Goal: Navigation & Orientation: Find specific page/section

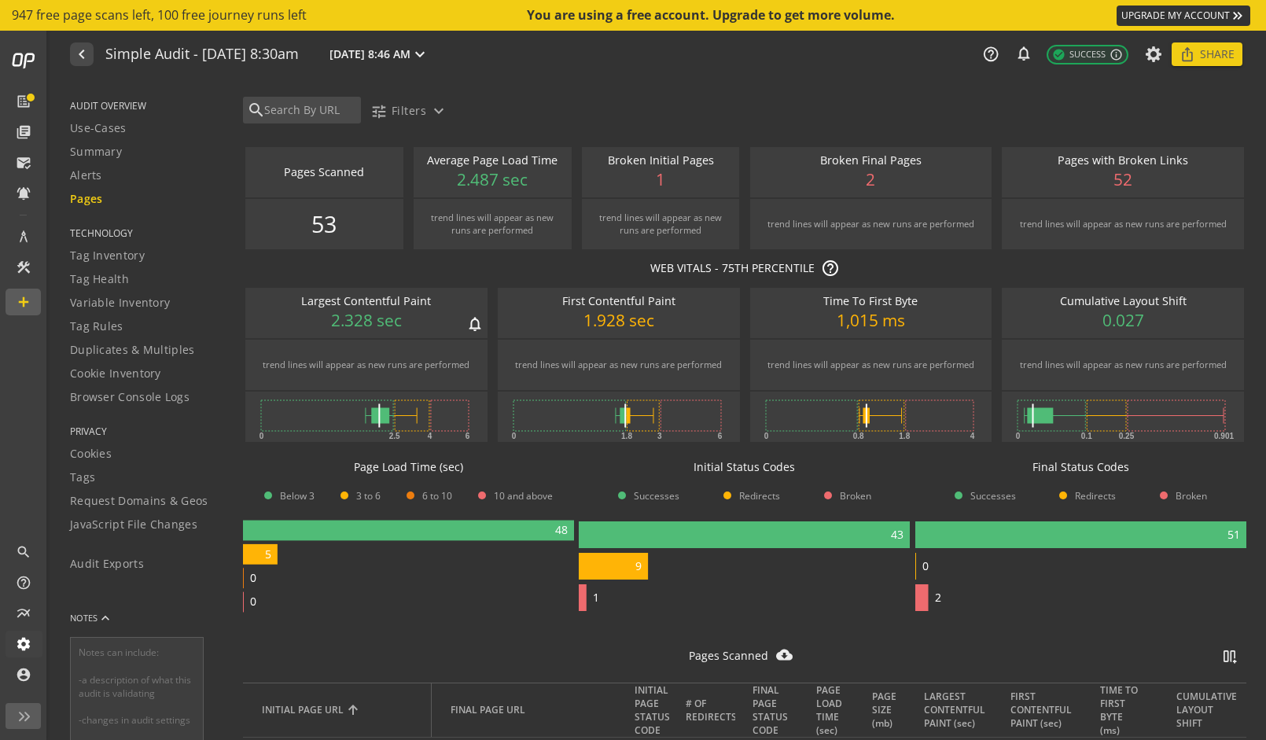
scroll to position [158, 0]
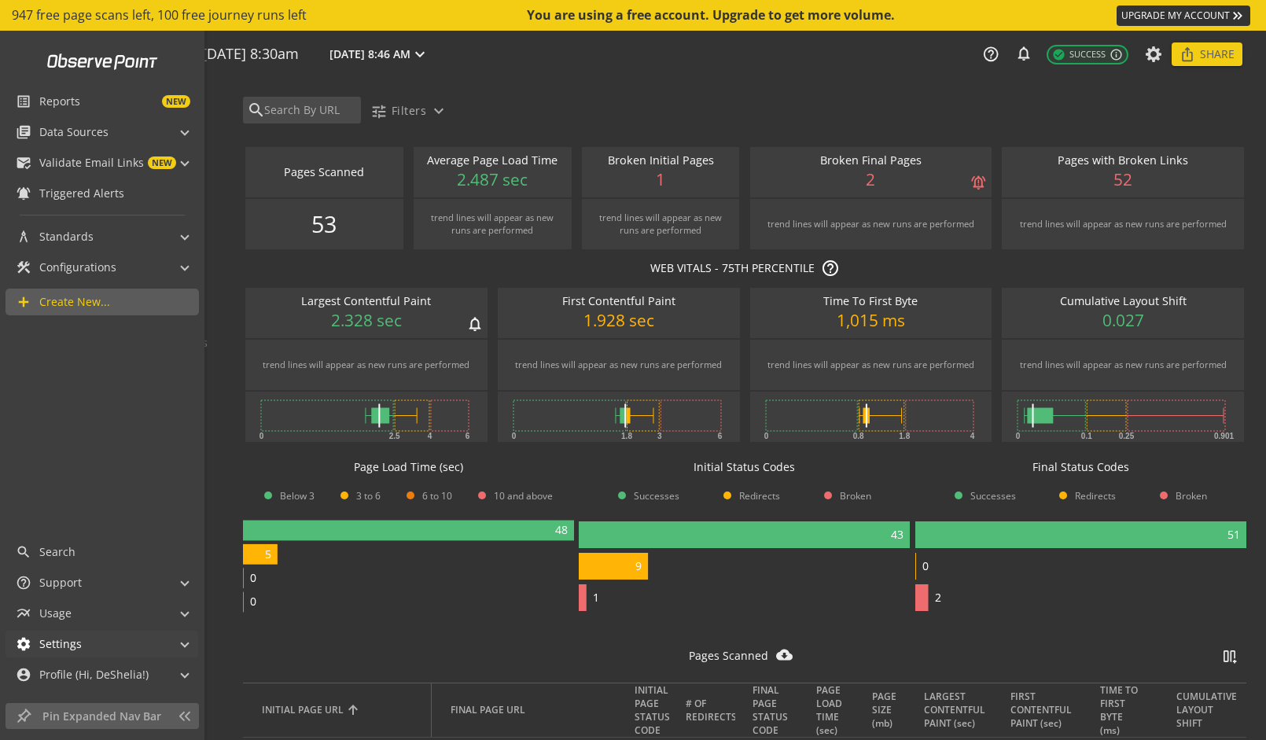
click at [26, 641] on mat-icon "settings" at bounding box center [24, 644] width 16 height 16
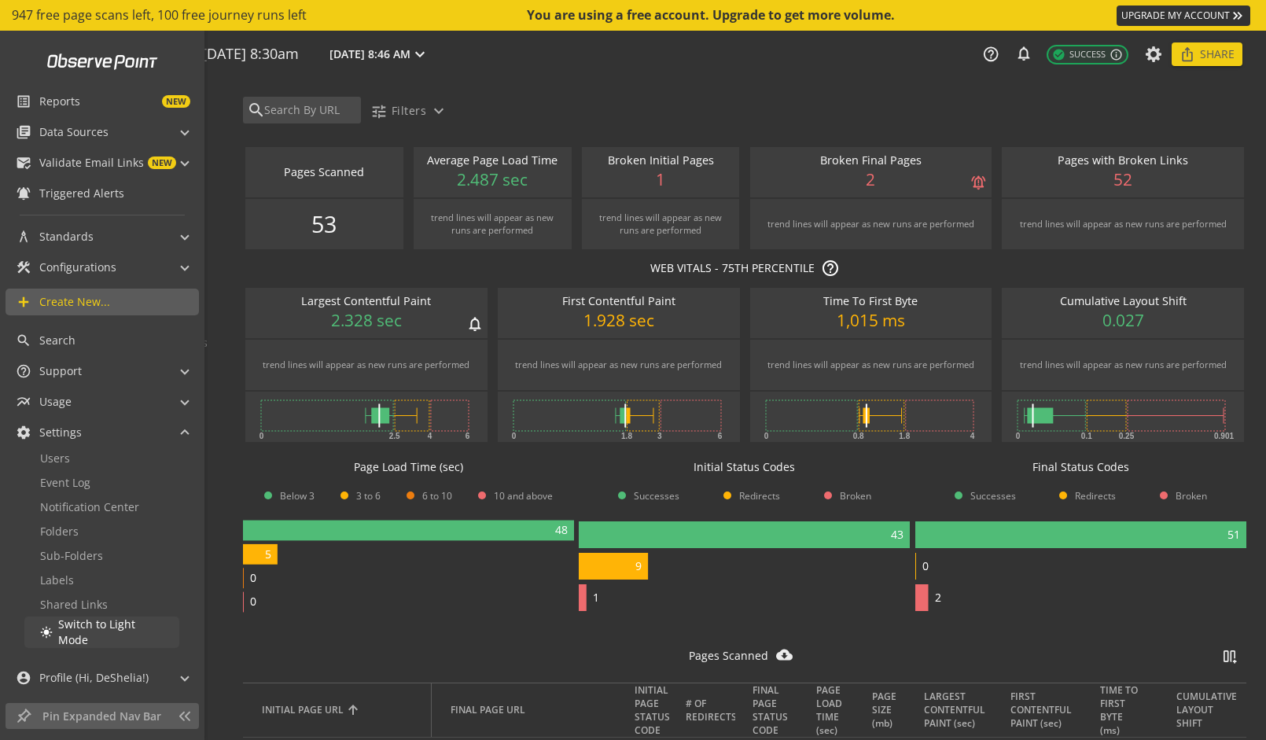
click at [70, 634] on span "Switch to Light Mode" at bounding box center [96, 631] width 77 height 31
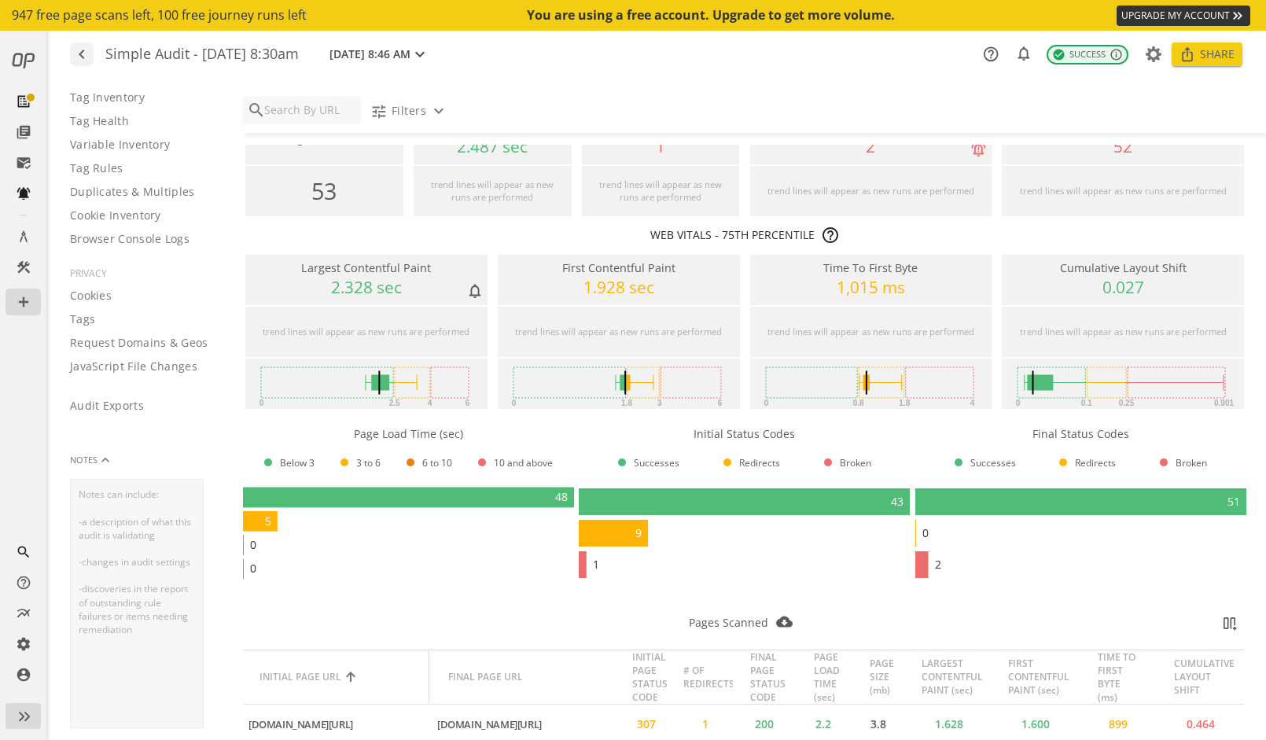
scroll to position [0, 0]
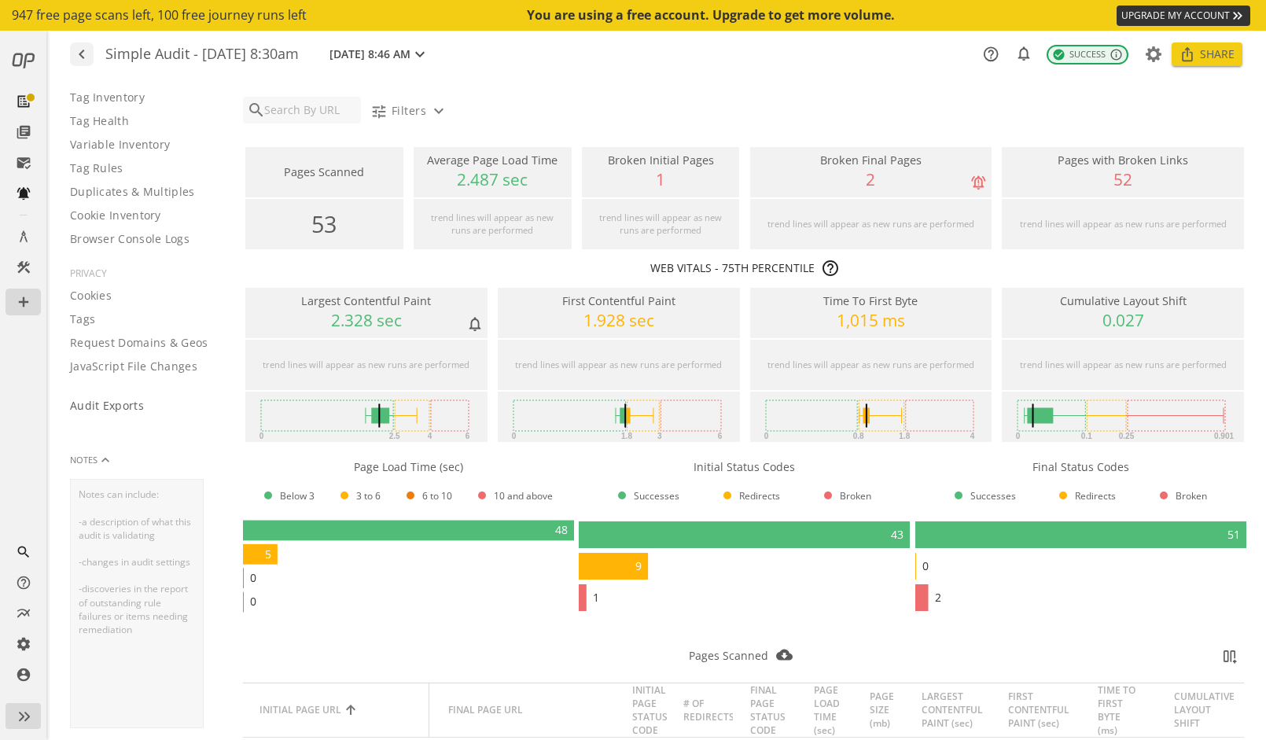
click at [116, 406] on span "Audit Exports" at bounding box center [107, 406] width 74 height 16
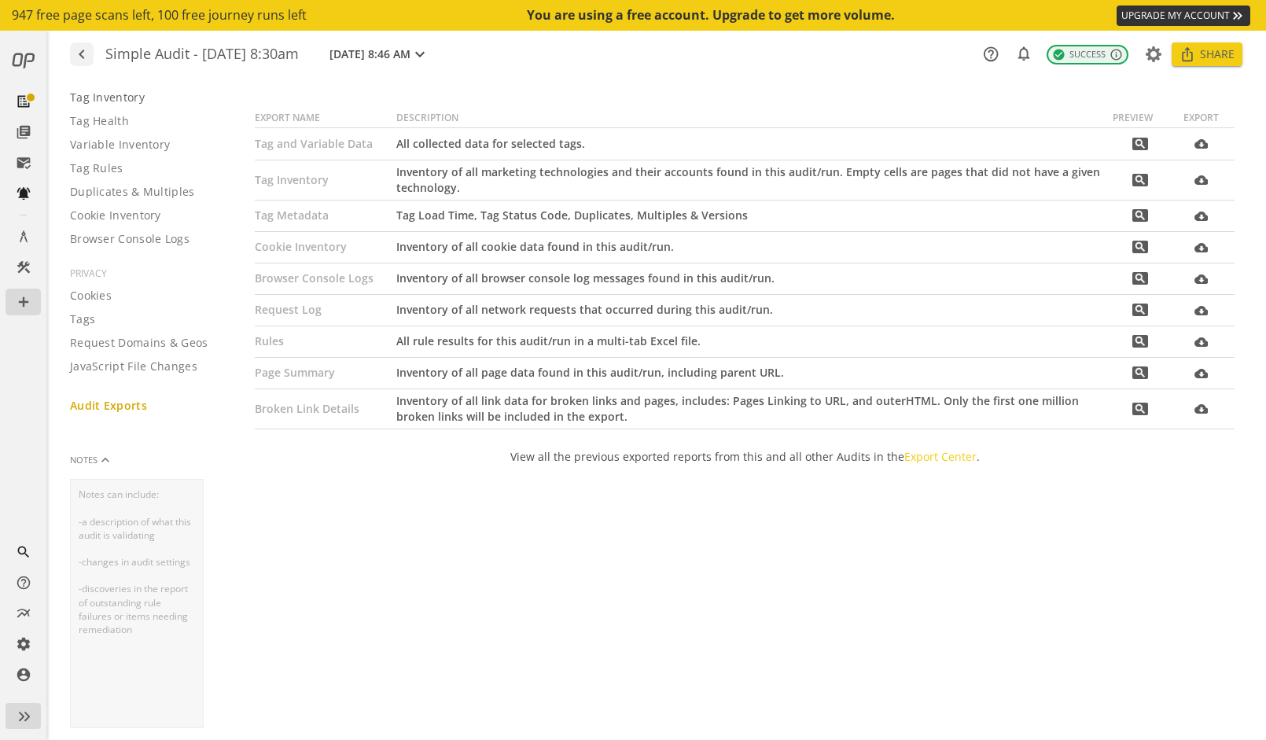
click at [104, 97] on span "Tag Inventory" at bounding box center [107, 98] width 75 height 16
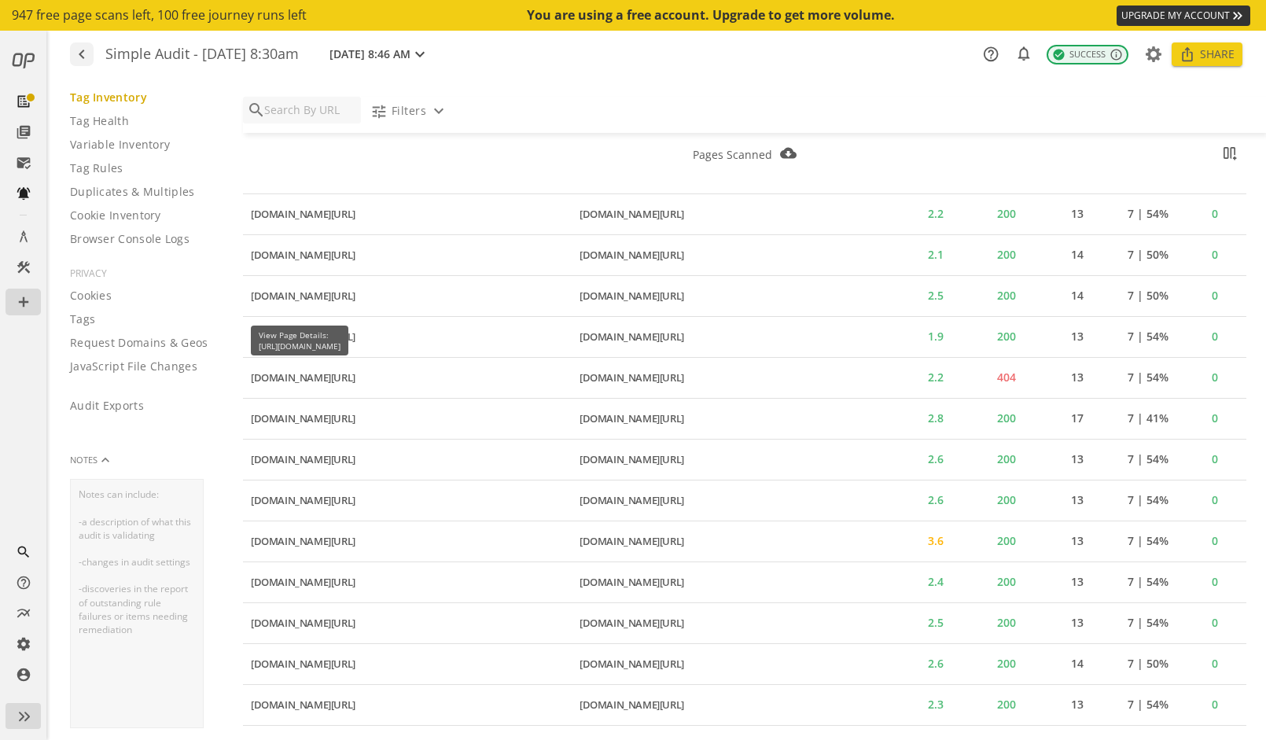
scroll to position [1832, 0]
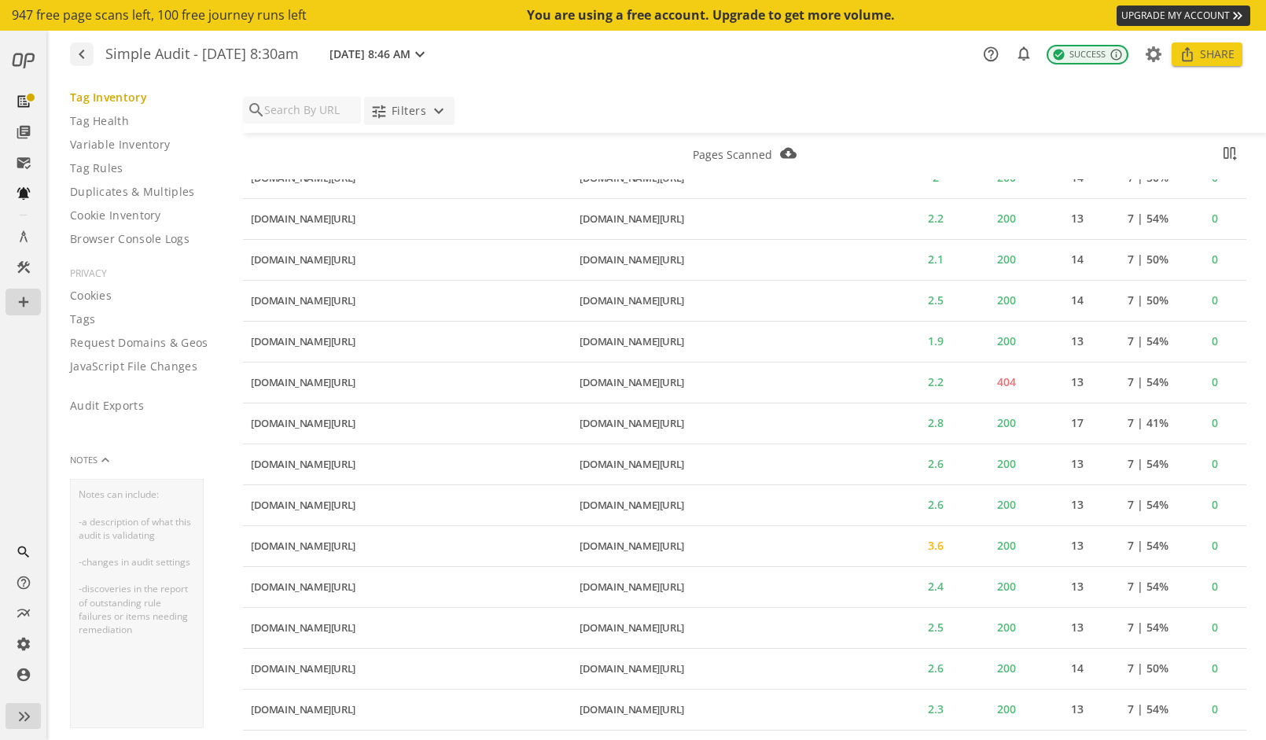
click at [415, 106] on span "Filters" at bounding box center [408, 111] width 35 height 28
click at [474, 95] on div at bounding box center [633, 370] width 1266 height 740
click at [106, 123] on span "Tag Health" at bounding box center [99, 121] width 59 height 16
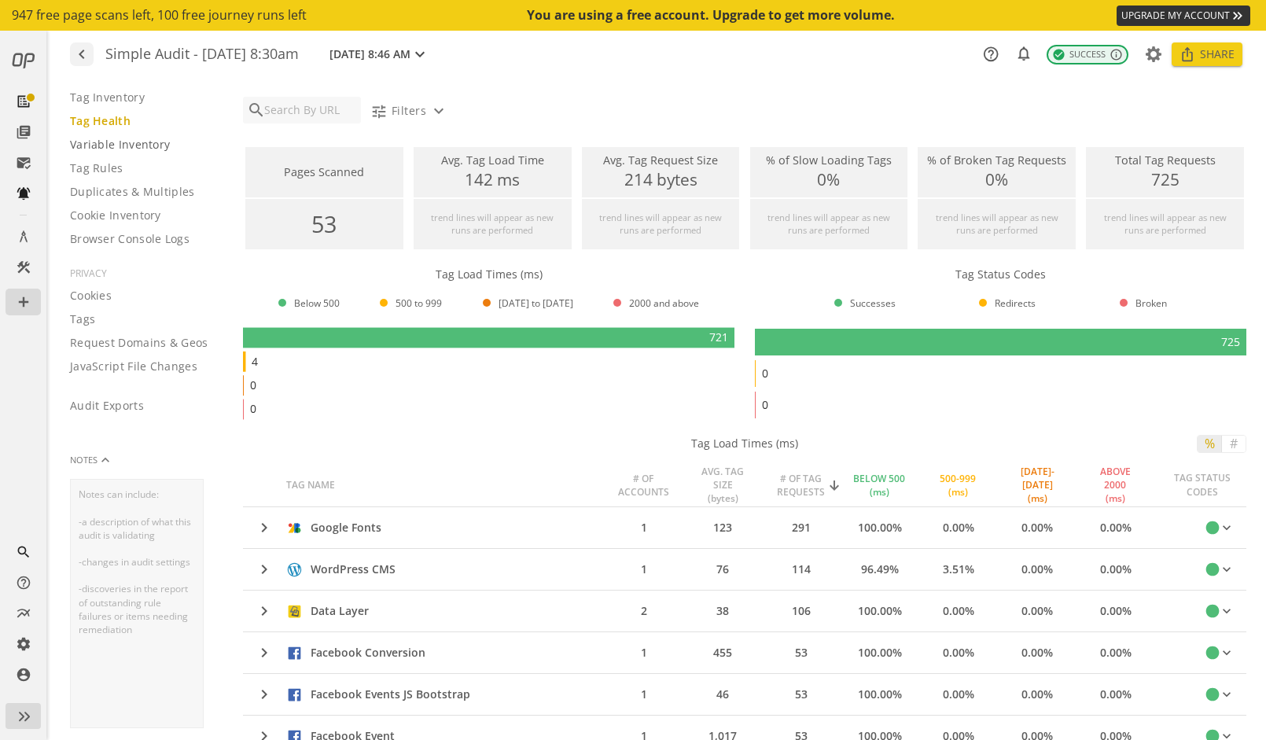
click at [97, 145] on span "Variable Inventory" at bounding box center [120, 145] width 100 height 16
